Goal: Information Seeking & Learning: Learn about a topic

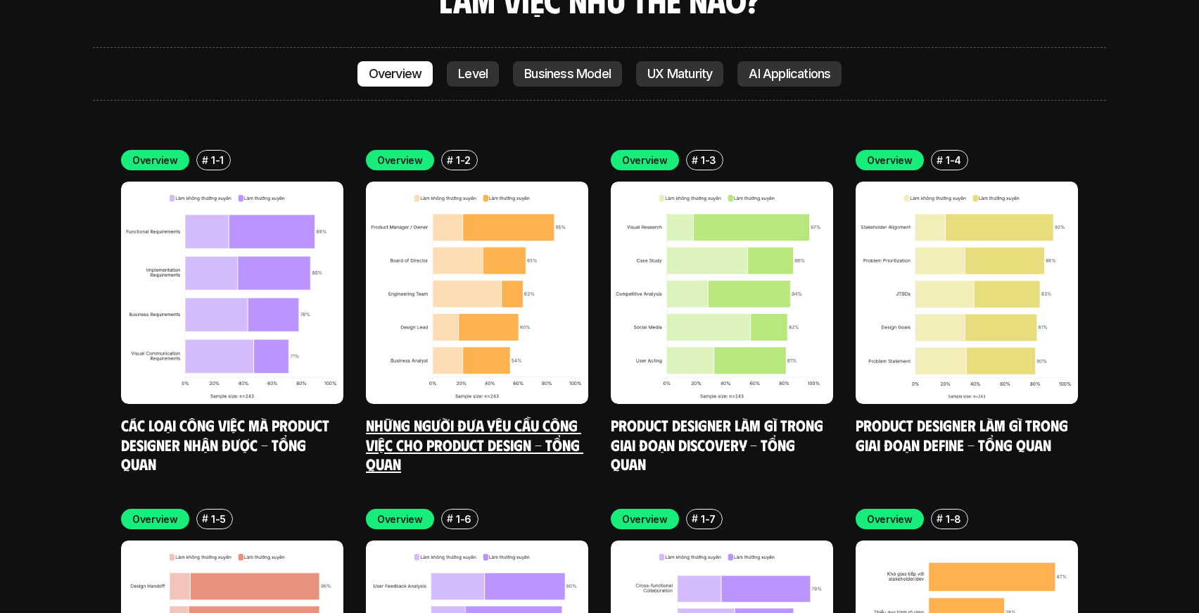
scroll to position [4067, 0]
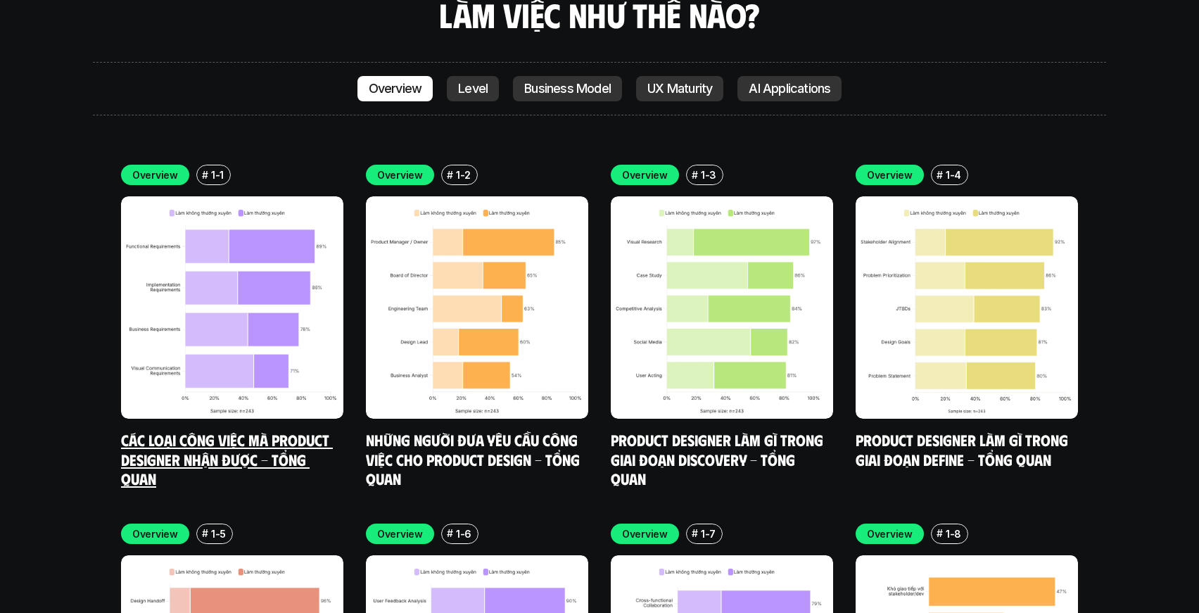
click at [270, 233] on img at bounding box center [232, 307] width 222 height 222
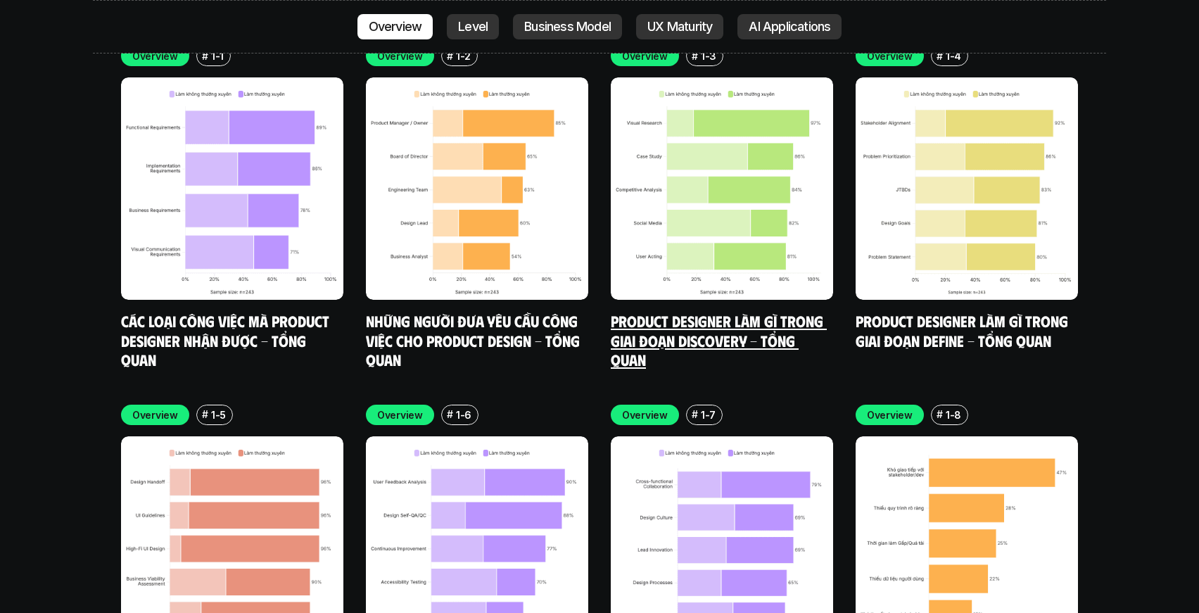
scroll to position [4340, 0]
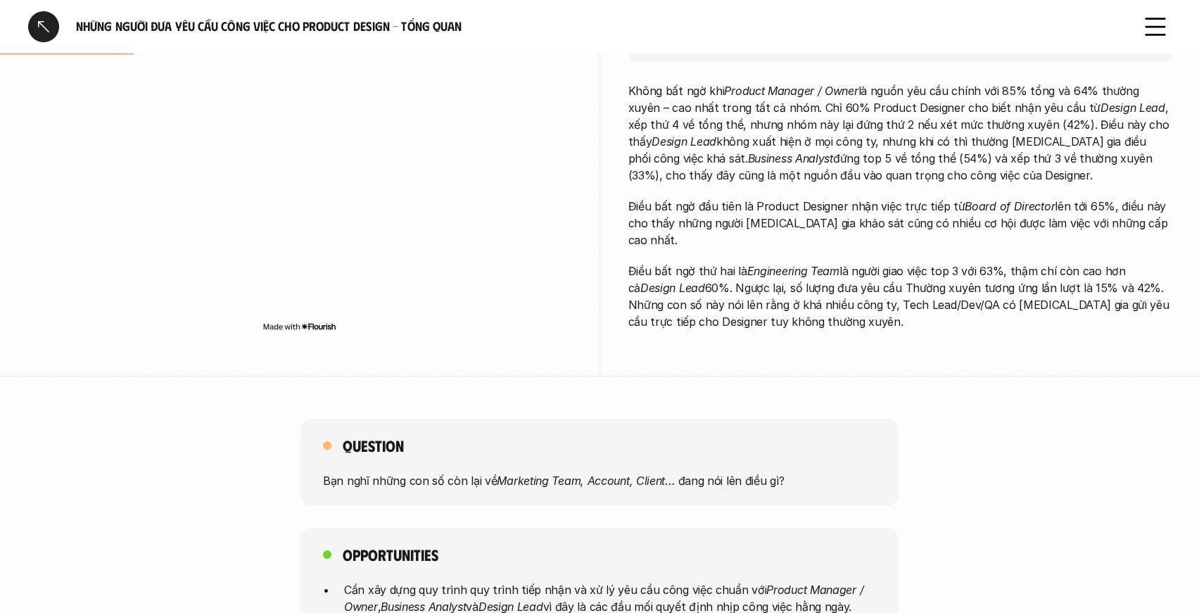
scroll to position [99, 0]
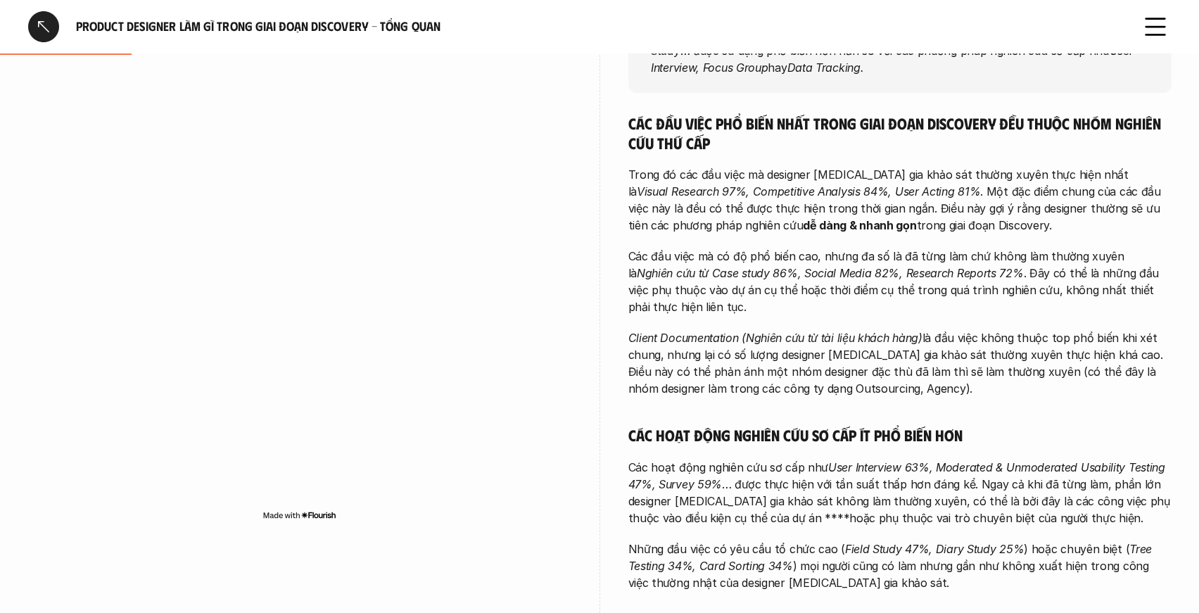
scroll to position [340, 0]
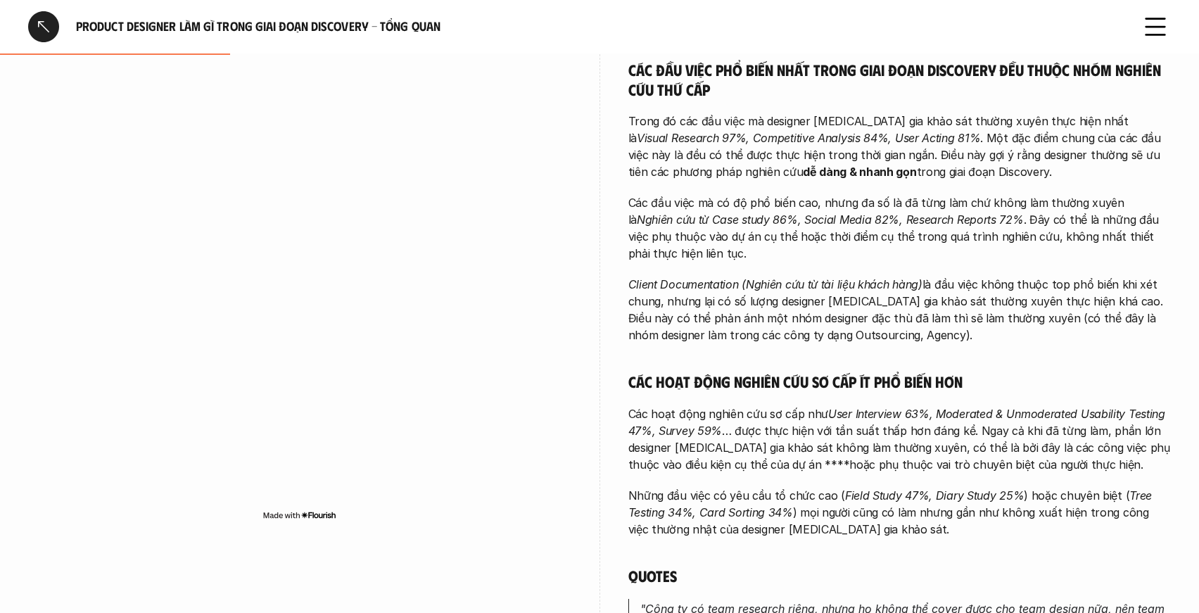
click at [123, 78] on div at bounding box center [299, 307] width 543 height 516
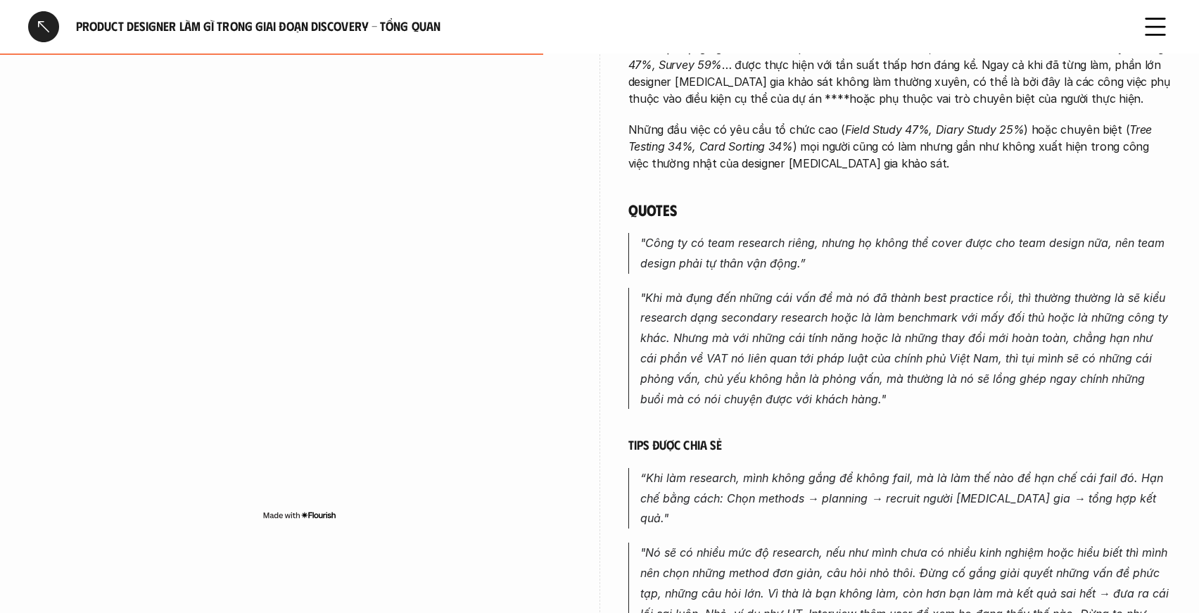
scroll to position [682, 0]
